Goal: Use online tool/utility: Utilize a website feature to perform a specific function

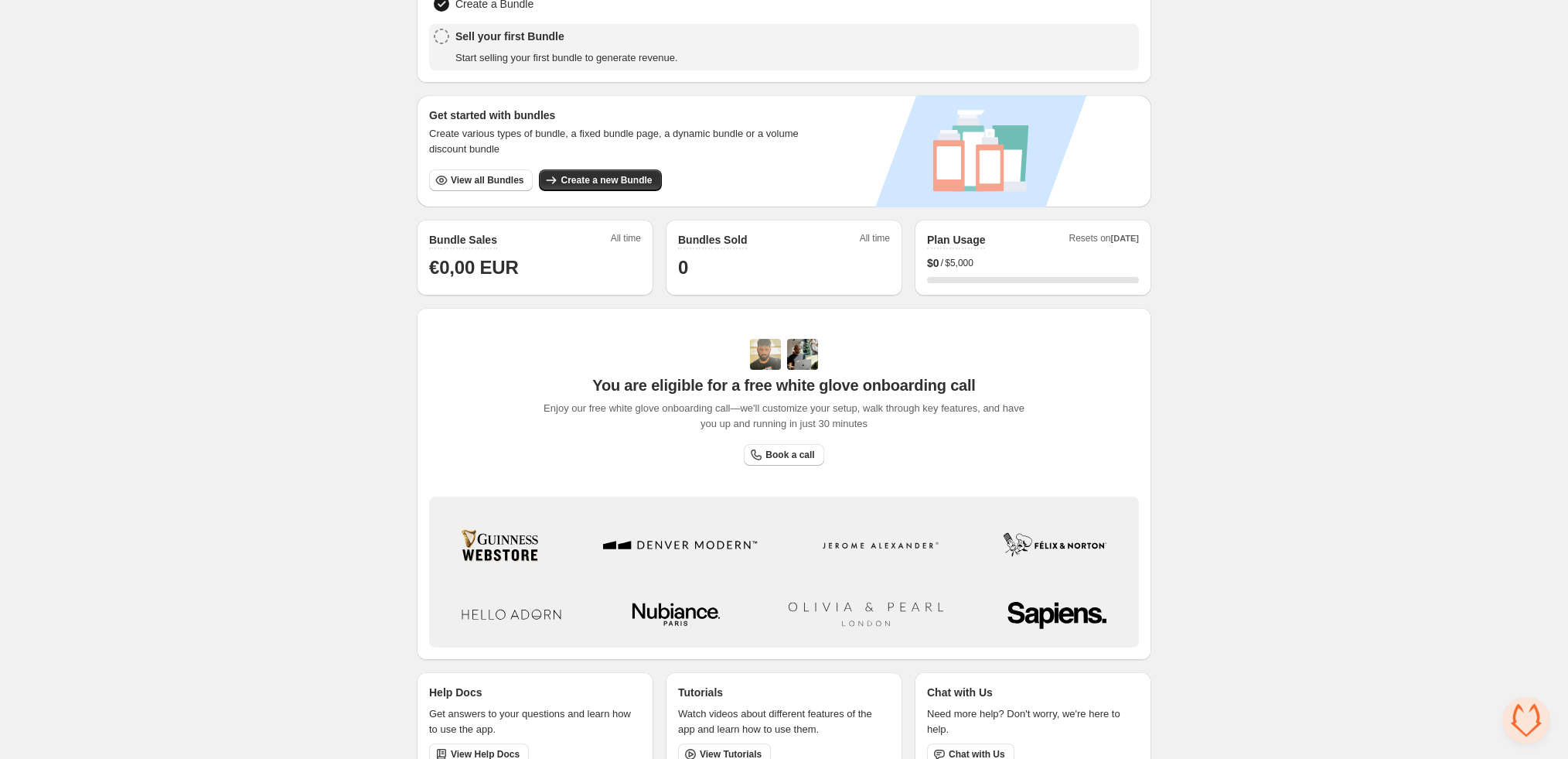
scroll to position [225, 0]
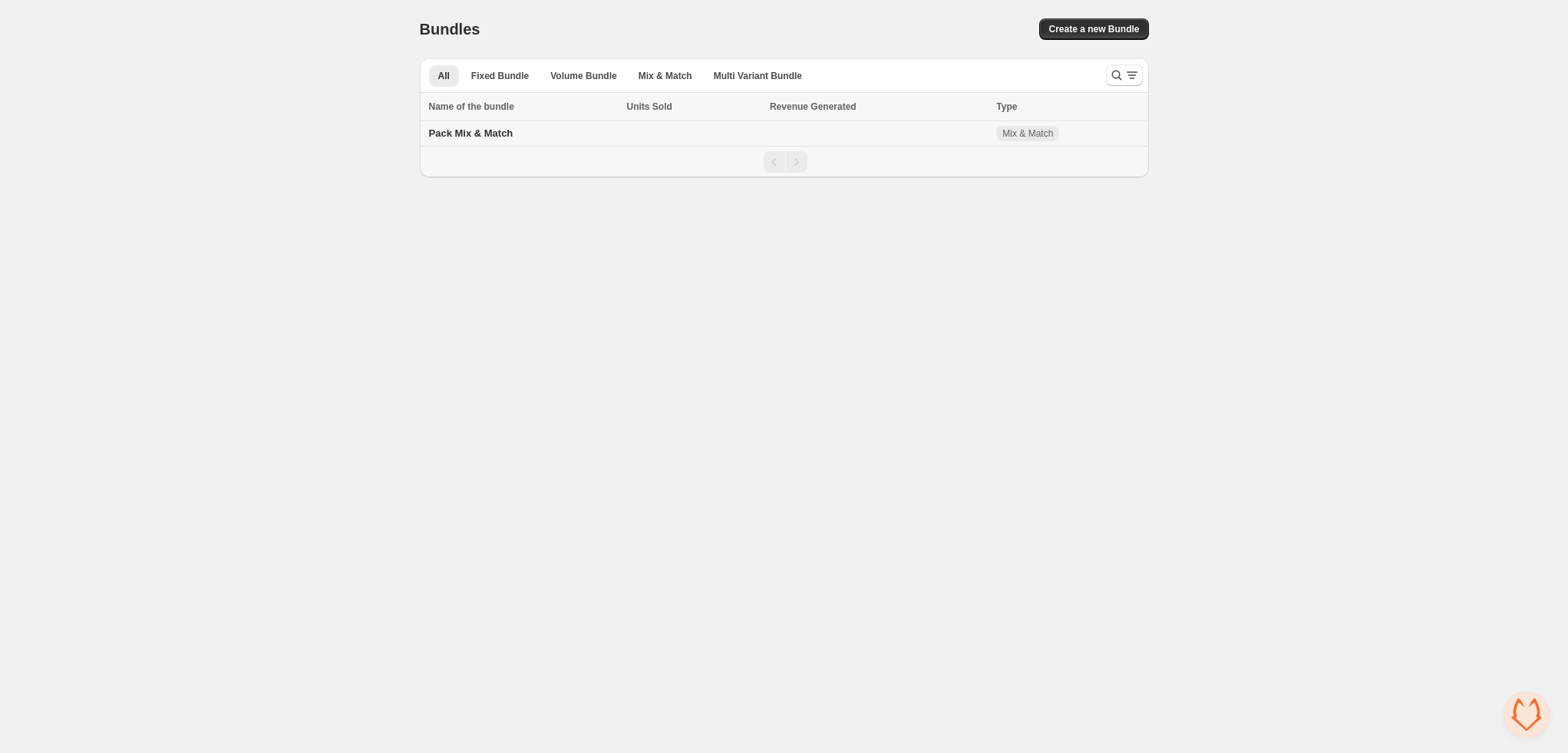
click at [498, 134] on span "Pack Mix & Match" at bounding box center [471, 133] width 84 height 12
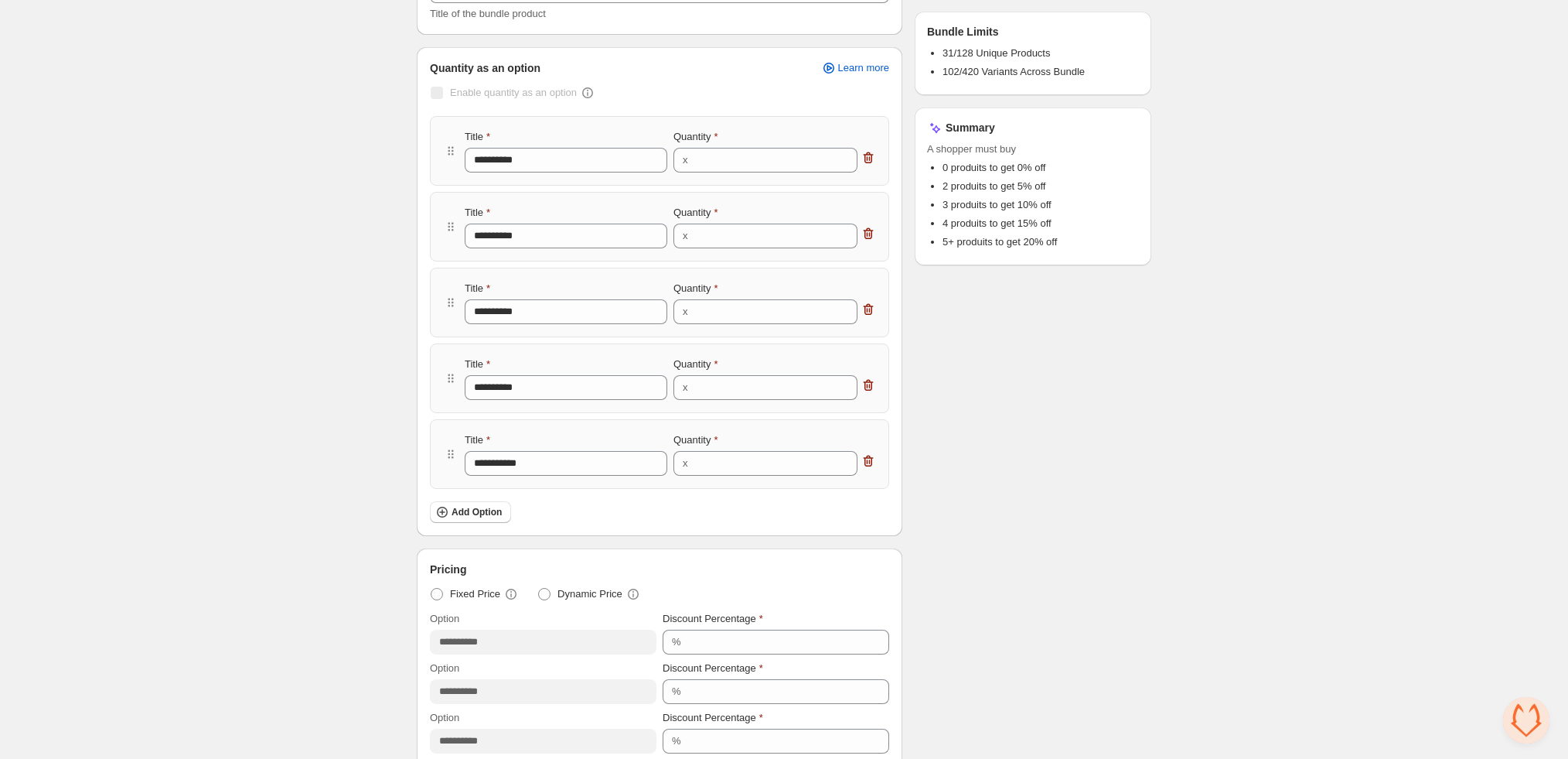
scroll to position [216, 0]
